Goal: Navigation & Orientation: Find specific page/section

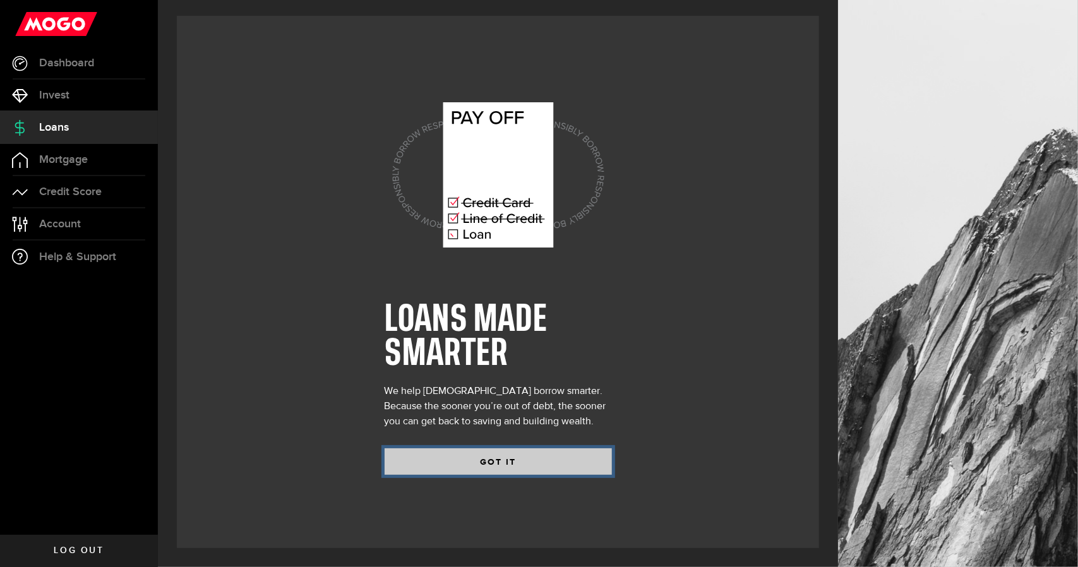
click at [453, 457] on button "GOT IT" at bounding box center [498, 461] width 227 height 27
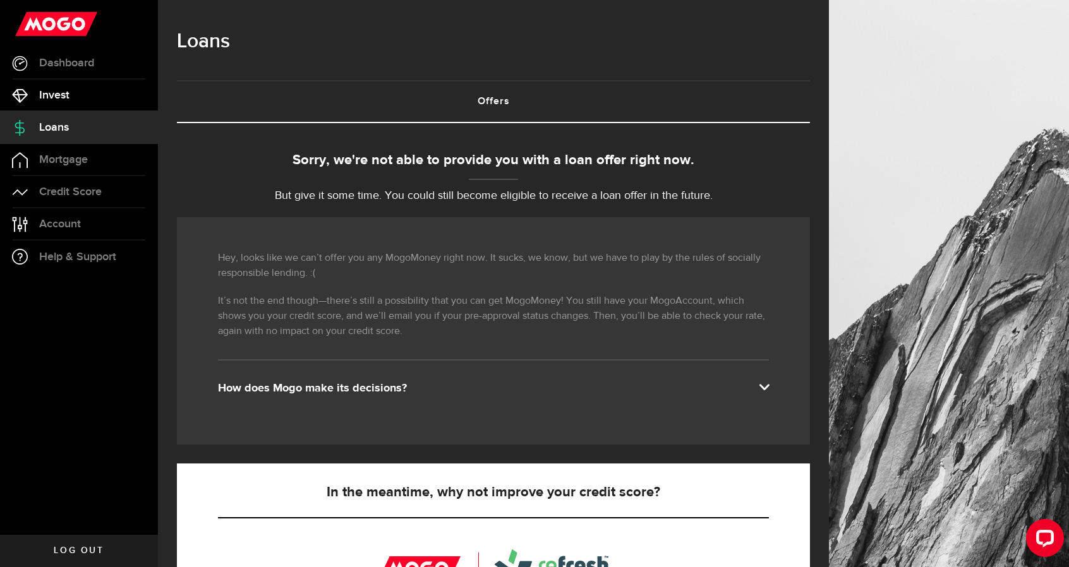
click at [125, 104] on link "Invest" at bounding box center [79, 96] width 158 height 32
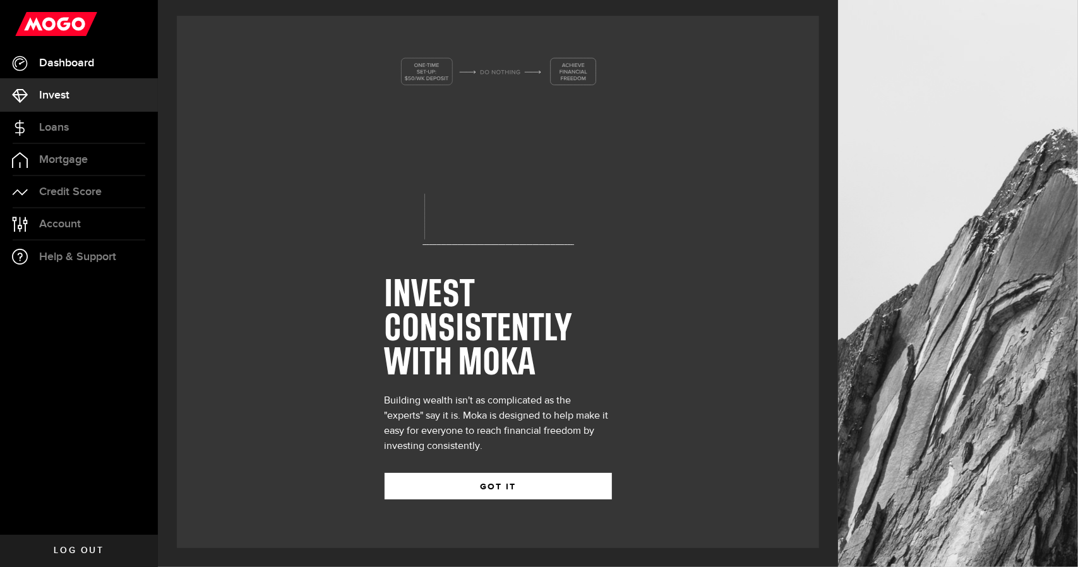
click at [94, 63] on span "Dashboard" at bounding box center [66, 62] width 55 height 11
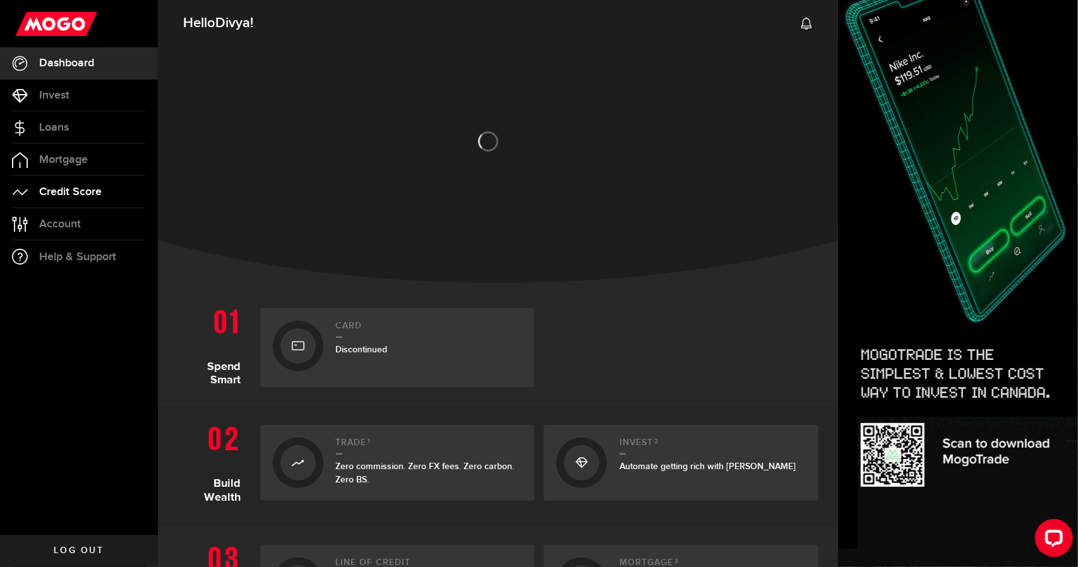
click at [117, 194] on link "Credit Score" at bounding box center [79, 192] width 158 height 32
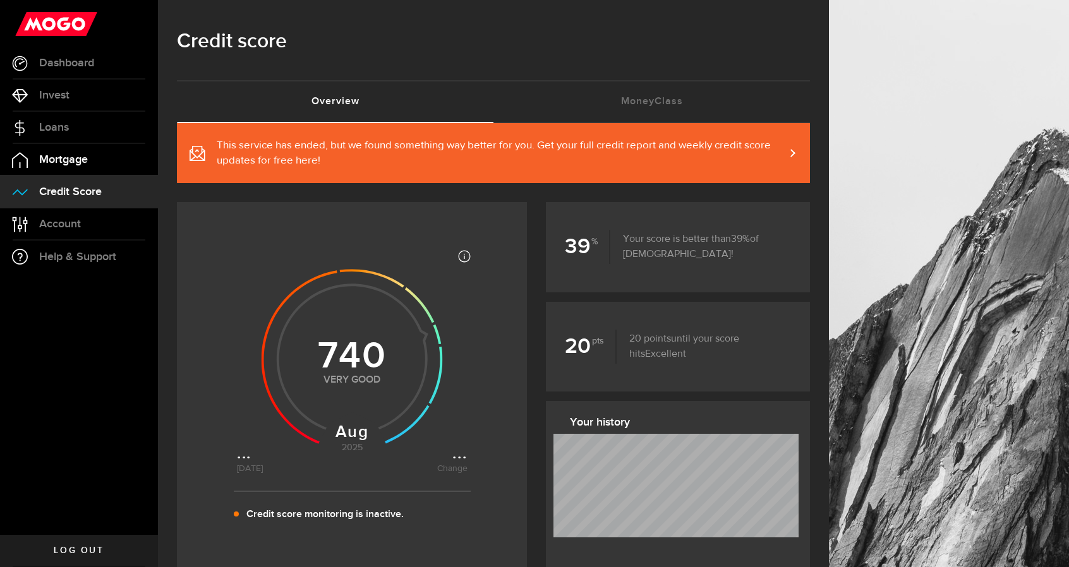
click at [90, 158] on link "Mortgage" at bounding box center [79, 160] width 158 height 32
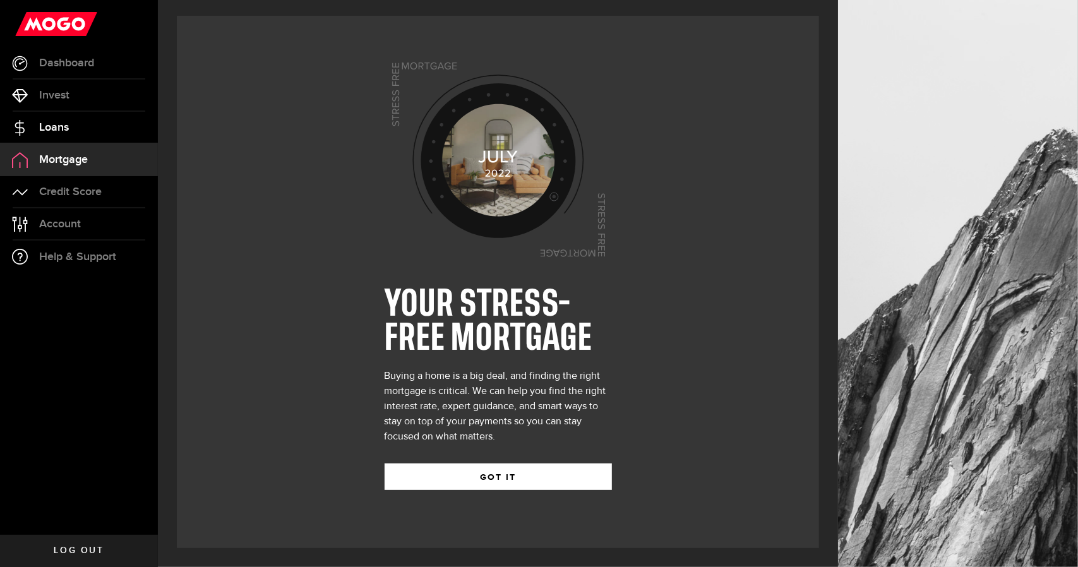
click at [80, 135] on link "Loans" at bounding box center [79, 128] width 158 height 32
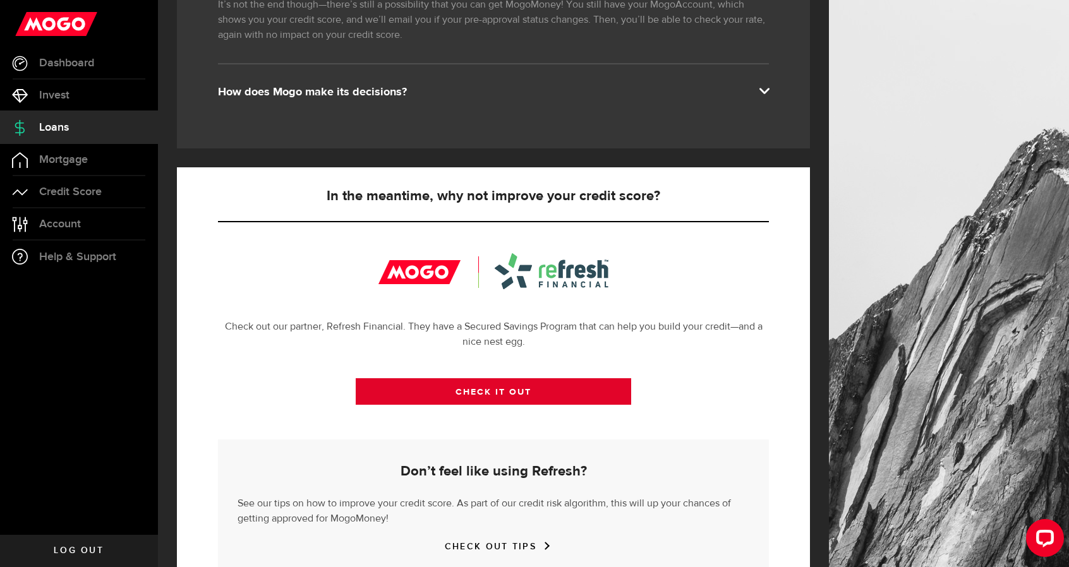
scroll to position [297, 0]
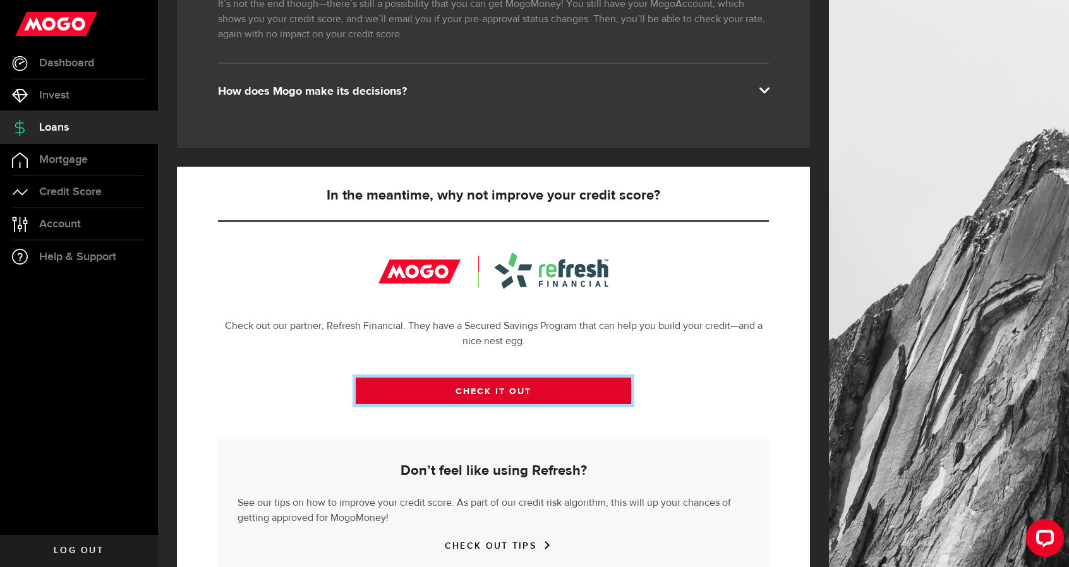
click at [469, 398] on link "CHECK IT OUT" at bounding box center [493, 391] width 275 height 27
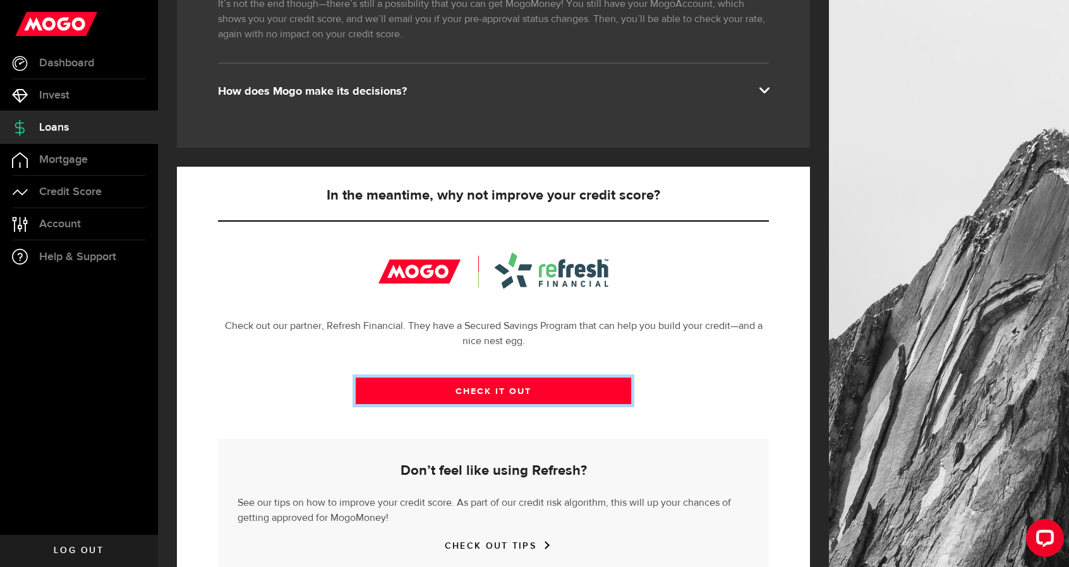
scroll to position [345, 0]
